Goal: Go to known website: Access a specific website the user already knows

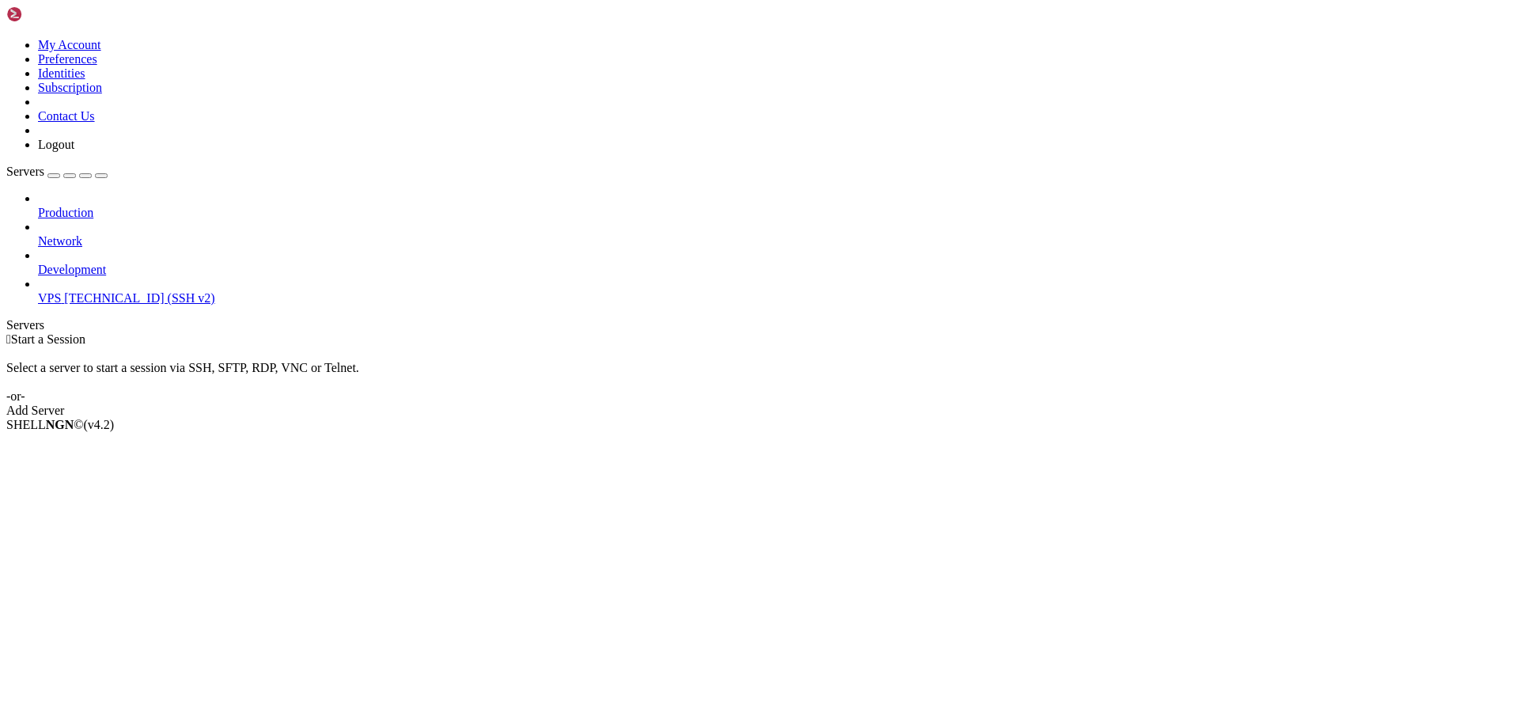
click at [109, 291] on span "[TECHNICAL_ID] (SSH v2)" at bounding box center [139, 297] width 150 height 13
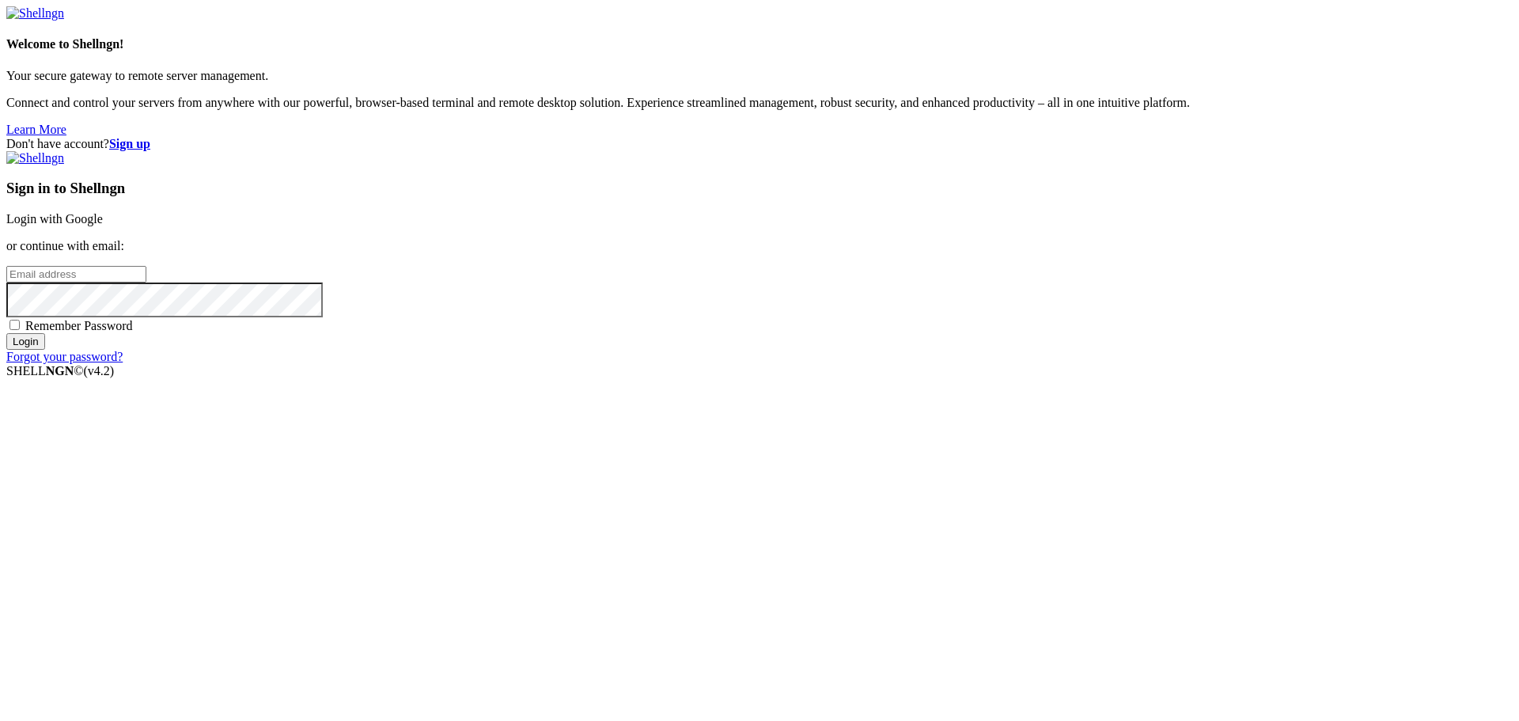
click at [103, 225] on link "Login with Google" at bounding box center [54, 218] width 97 height 13
